Goal: Task Accomplishment & Management: Manage account settings

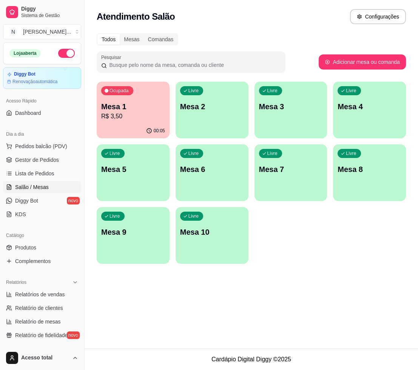
click at [125, 112] on p "R$ 3,50" at bounding box center [133, 116] width 64 height 9
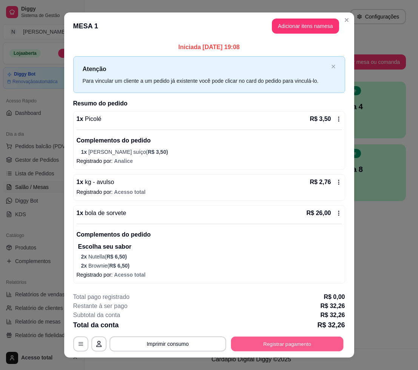
click at [301, 342] on button "Registrar pagamento" at bounding box center [287, 343] width 113 height 15
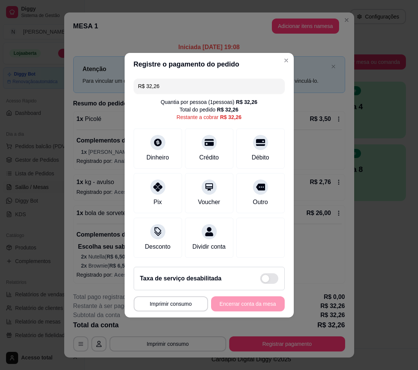
click at [194, 83] on input "R$ 32,26" at bounding box center [209, 86] width 142 height 15
click at [156, 142] on div at bounding box center [158, 140] width 17 height 17
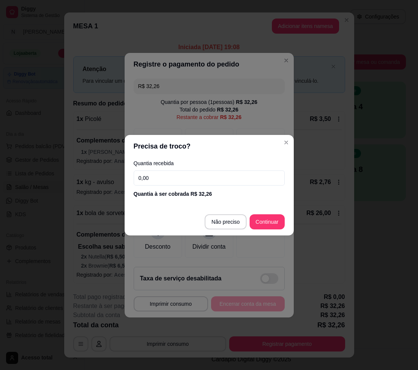
click at [180, 180] on input "0,00" at bounding box center [209, 177] width 151 height 15
type input "100,00"
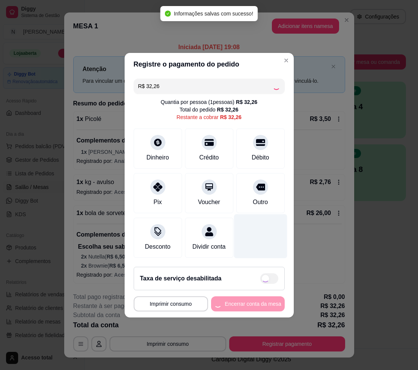
type input "R$ 0,00"
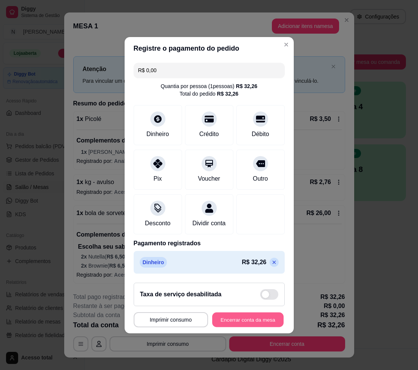
click at [248, 323] on button "Encerrar conta da mesa" at bounding box center [247, 319] width 71 height 15
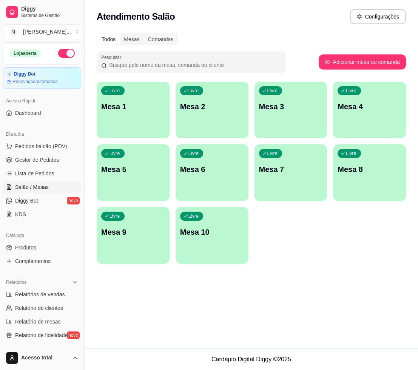
scroll to position [94, 0]
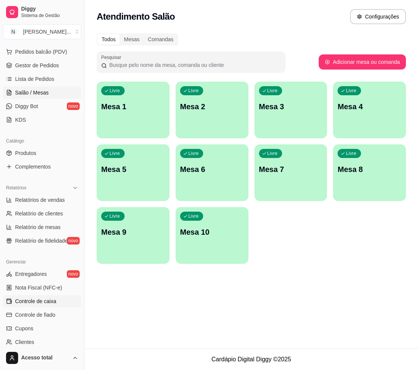
click at [52, 304] on span "Controle de caixa" at bounding box center [35, 301] width 41 height 8
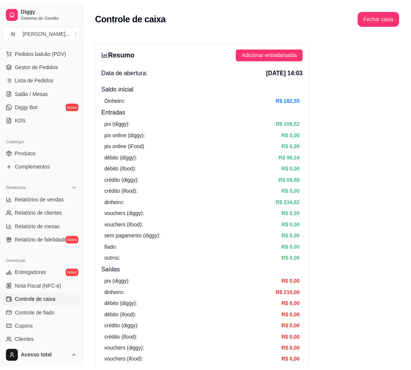
scroll to position [189, 0]
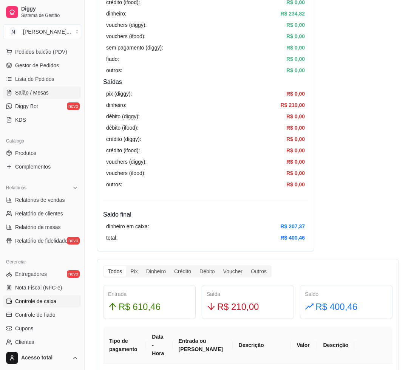
click at [31, 92] on span "Salão / Mesas" at bounding box center [32, 93] width 34 height 8
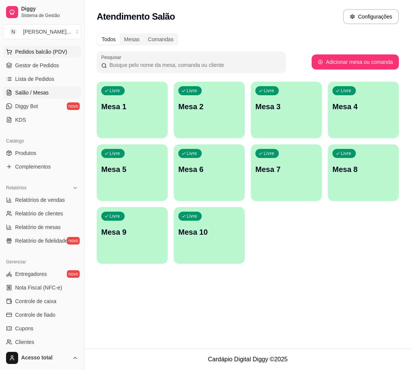
click at [42, 50] on span "Pedidos balcão (PDV)" at bounding box center [41, 52] width 52 height 8
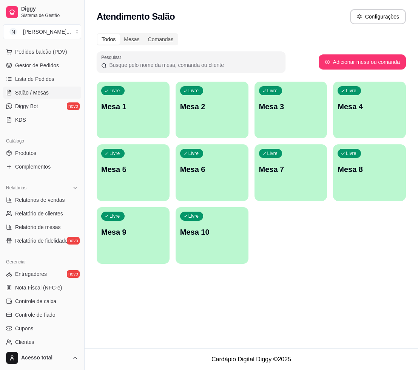
click at [97, 55] on input "Pesquisa" at bounding box center [127, 56] width 216 height 8
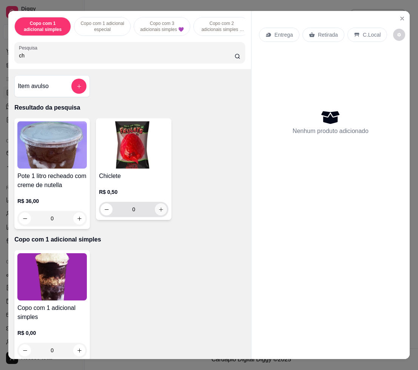
type input "ch"
click at [158, 212] on icon "increase-product-quantity" at bounding box center [161, 210] width 6 height 6
type input "1"
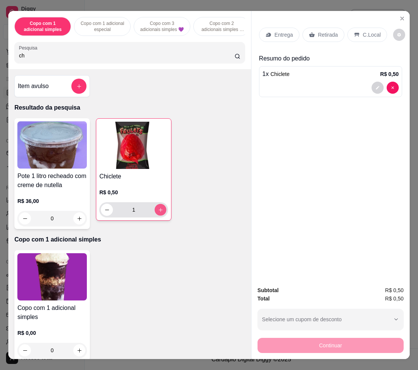
click at [158, 211] on icon "increase-product-quantity" at bounding box center [161, 210] width 6 height 6
type input "5"
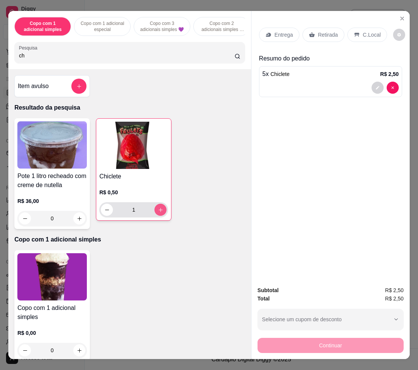
type input "5"
click at [161, 210] on button "increase-product-quantity" at bounding box center [161, 210] width 12 height 12
type input "6"
click at [161, 210] on button "increase-product-quantity" at bounding box center [161, 210] width 12 height 12
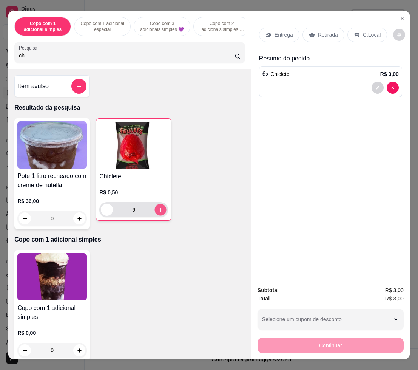
type input "7"
click at [161, 210] on button "increase-product-quantity" at bounding box center [161, 210] width 12 height 12
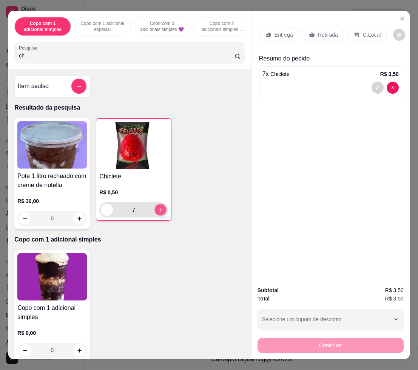
click at [161, 210] on button "increase-product-quantity" at bounding box center [161, 210] width 12 height 12
type input "12"
click at [156, 216] on button "increase-product-quantity" at bounding box center [160, 209] width 12 height 12
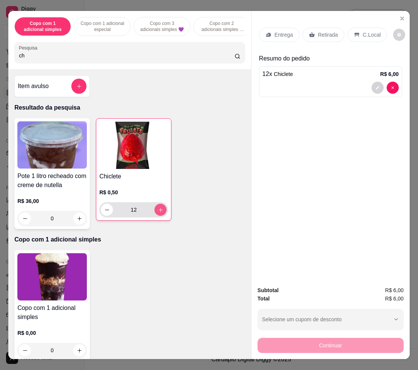
type input "13"
click at [104, 211] on icon "decrease-product-quantity" at bounding box center [107, 210] width 6 height 6
type input "12"
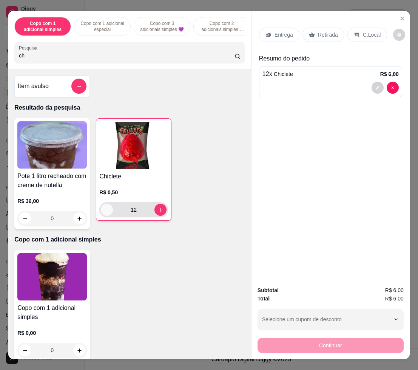
click at [103, 210] on button "decrease-product-quantity" at bounding box center [107, 209] width 12 height 12
type input "11"
click at [104, 210] on icon "decrease-product-quantity" at bounding box center [107, 210] width 6 height 6
type input "10"
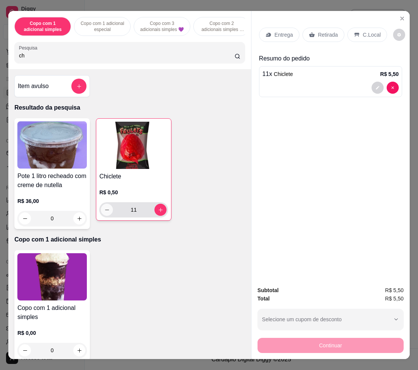
type input "10"
click at [363, 34] on p "C.Local" at bounding box center [372, 35] width 18 height 8
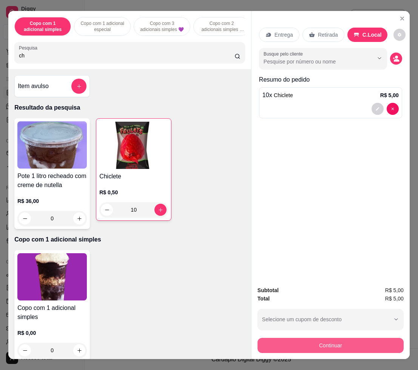
click at [348, 339] on button "Continuar" at bounding box center [330, 345] width 146 height 15
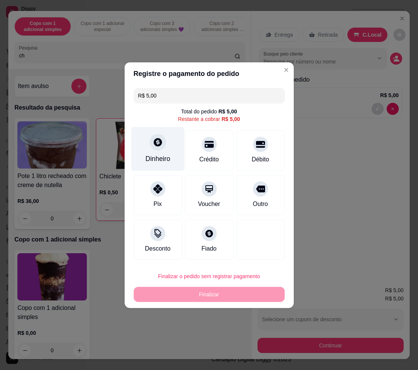
click at [158, 146] on icon at bounding box center [158, 142] width 10 height 10
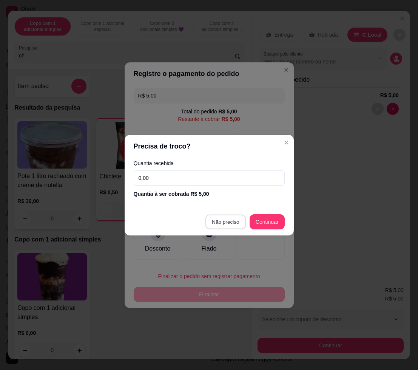
type input "R$ 0,00"
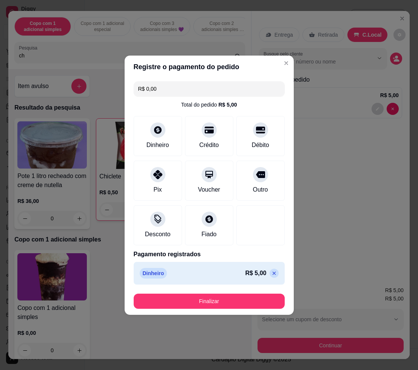
click at [226, 300] on button "Finalizar" at bounding box center [209, 300] width 151 height 15
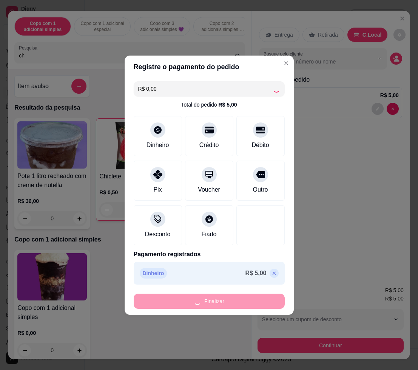
type input "0"
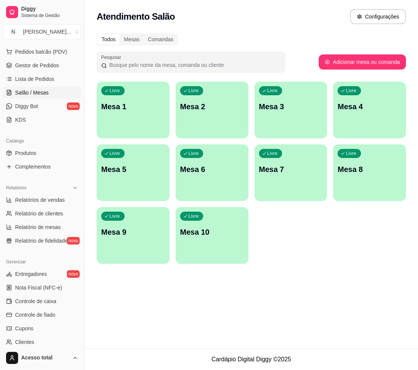
click at [140, 127] on div "Livre Mesa 1" at bounding box center [133, 106] width 73 height 48
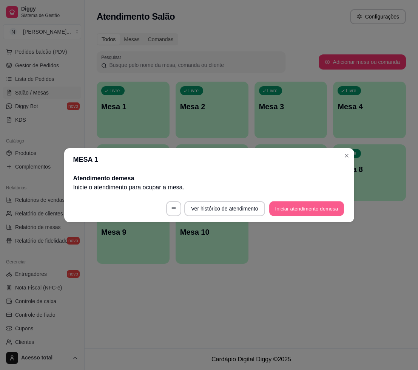
click at [314, 210] on button "Iniciar atendimento de mesa" at bounding box center [306, 208] width 75 height 15
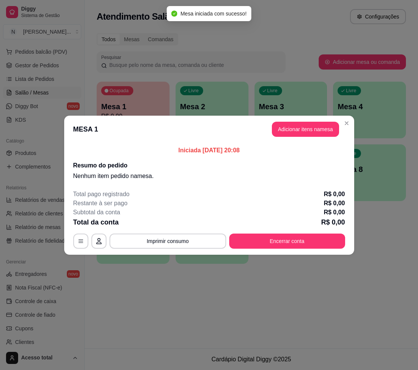
click at [322, 129] on button "Adicionar itens na mesa" at bounding box center [305, 129] width 67 height 15
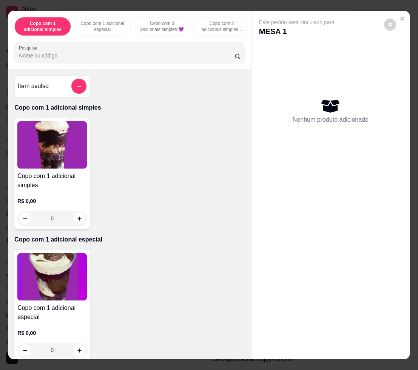
click at [77, 88] on icon "add-separate-item" at bounding box center [79, 86] width 4 height 4
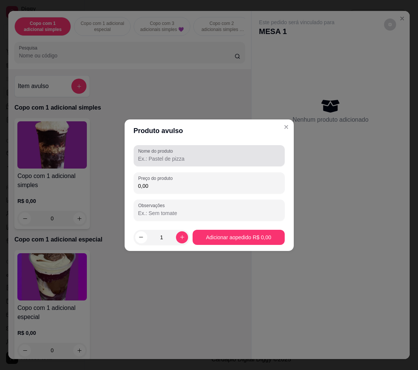
click at [178, 188] on input "0,00" at bounding box center [209, 186] width 142 height 8
type input "21,96"
click at [191, 156] on input "Nome do produto" at bounding box center [209, 159] width 142 height 8
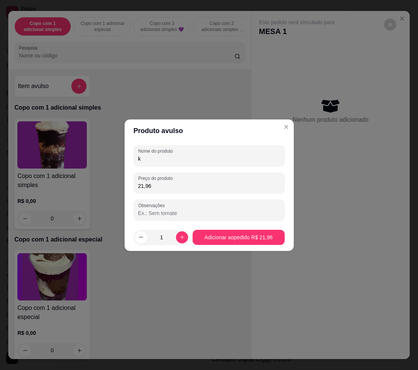
type input "kg"
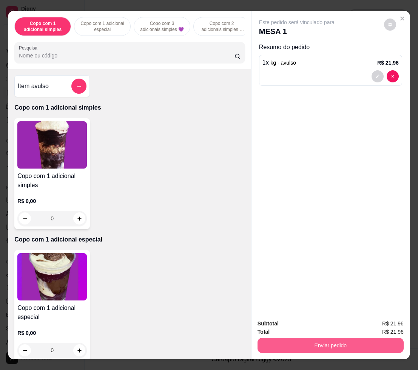
click at [356, 344] on button "Enviar pedido" at bounding box center [330, 345] width 146 height 15
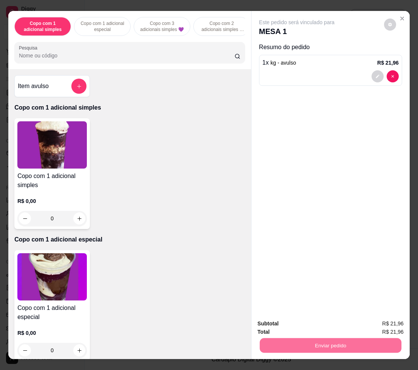
click at [304, 321] on button "Não registrar e enviar pedido" at bounding box center [304, 323] width 79 height 14
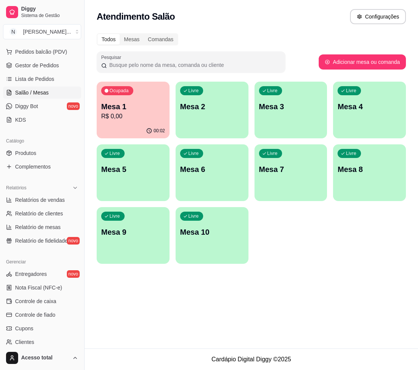
click at [115, 108] on p "Mesa 1" at bounding box center [133, 106] width 64 height 11
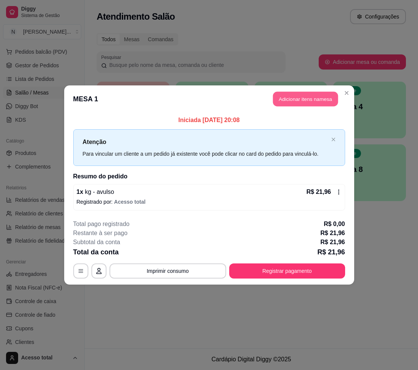
click at [308, 99] on button "Adicionar itens na mesa" at bounding box center [305, 99] width 65 height 15
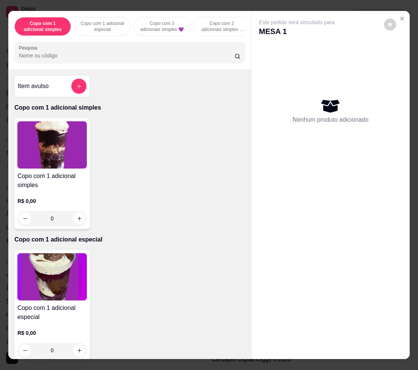
click at [81, 84] on div at bounding box center [78, 86] width 15 height 15
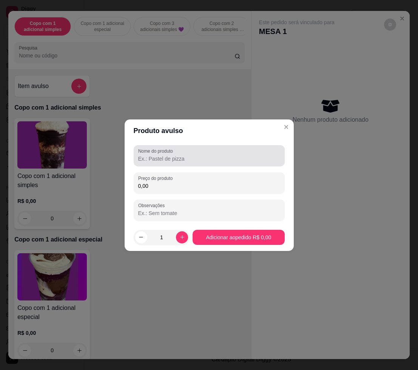
click at [194, 155] on input "Nome do produto" at bounding box center [209, 159] width 142 height 8
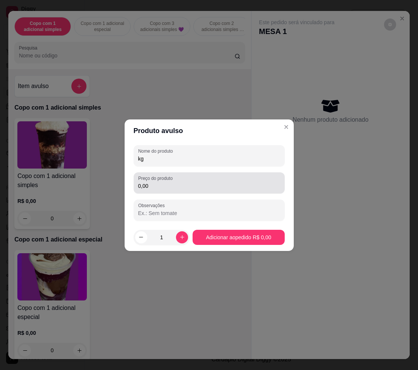
type input "kg"
click at [198, 183] on input "0,00" at bounding box center [209, 186] width 142 height 8
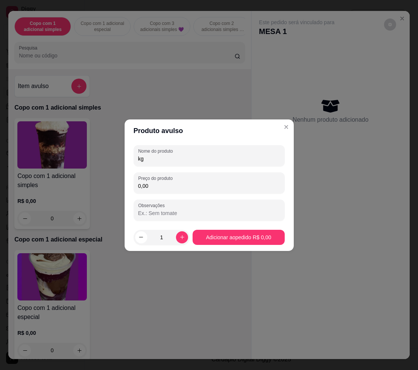
click at [159, 183] on input "0,00" at bounding box center [209, 186] width 142 height 8
type input "16,68"
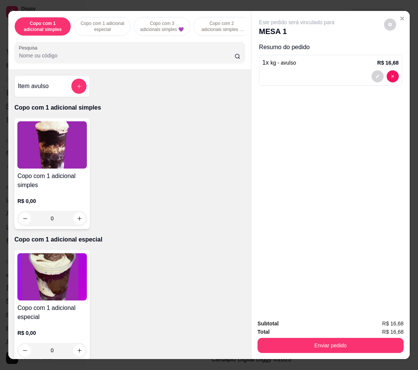
click at [351, 340] on button "Enviar pedido" at bounding box center [330, 345] width 146 height 15
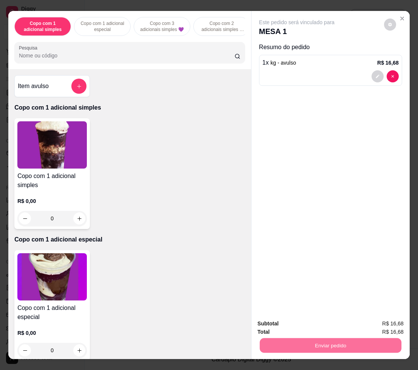
click at [310, 319] on button "Não registrar e enviar pedido" at bounding box center [304, 323] width 79 height 14
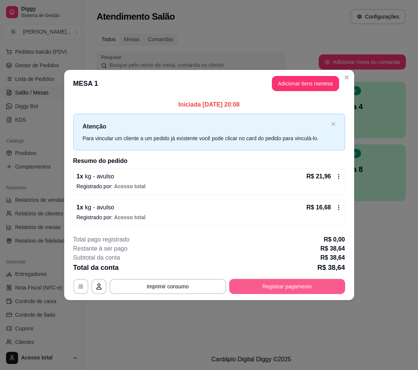
click at [294, 287] on button "Registrar pagamento" at bounding box center [287, 286] width 116 height 15
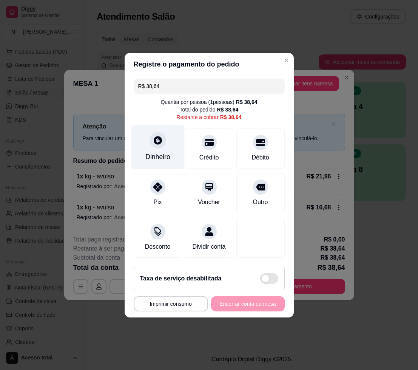
click at [153, 140] on icon at bounding box center [158, 140] width 10 height 10
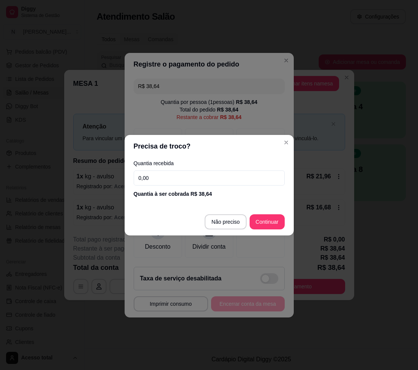
click at [187, 182] on input "0,00" at bounding box center [209, 177] width 151 height 15
type input "50,00"
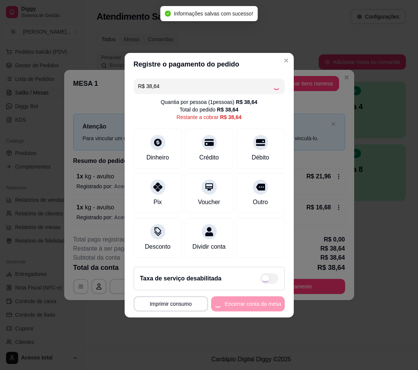
type input "R$ 0,00"
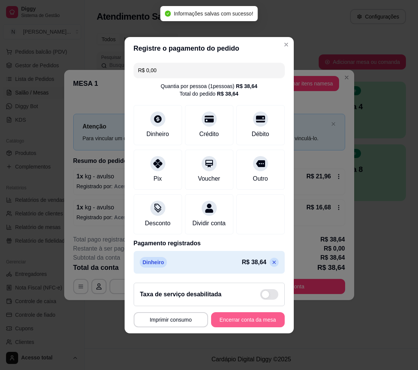
click at [248, 326] on button "Encerrar conta da mesa" at bounding box center [248, 319] width 74 height 15
